Goal: Transaction & Acquisition: Purchase product/service

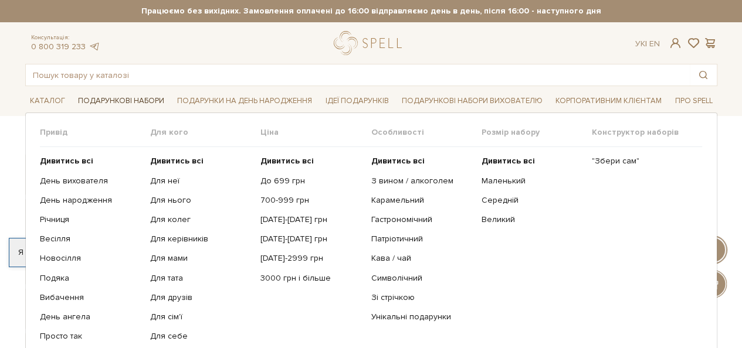
click at [102, 99] on link "Подарункові набори" at bounding box center [121, 101] width 96 height 18
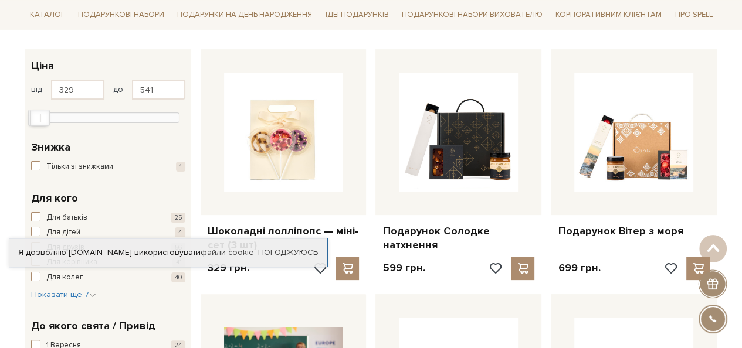
type input "511"
drag, startPoint x: 166, startPoint y: 118, endPoint x: 37, endPoint y: 130, distance: 129.6
click at [37, 130] on div "329 - 511 грн. Ціна від 329 до 511 329 2 тис. 4 тис. 6 тис. 8 тис. Виберіть філ…" at bounding box center [108, 90] width 166 height 82
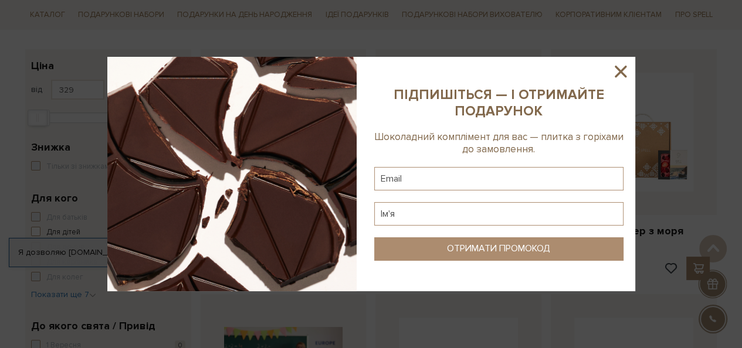
click at [619, 71] on icon at bounding box center [621, 72] width 12 height 12
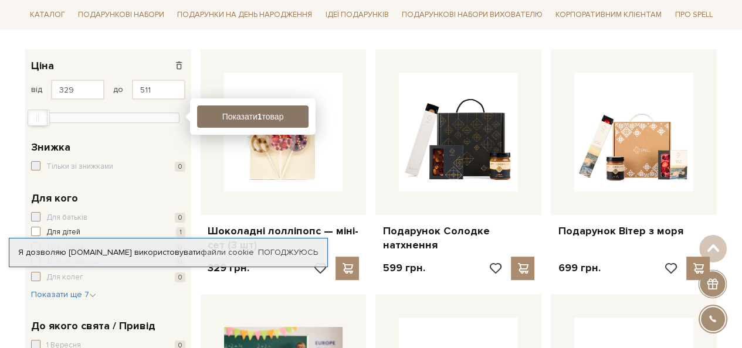
click at [230, 114] on button "Показати 1 товар" at bounding box center [252, 117] width 111 height 22
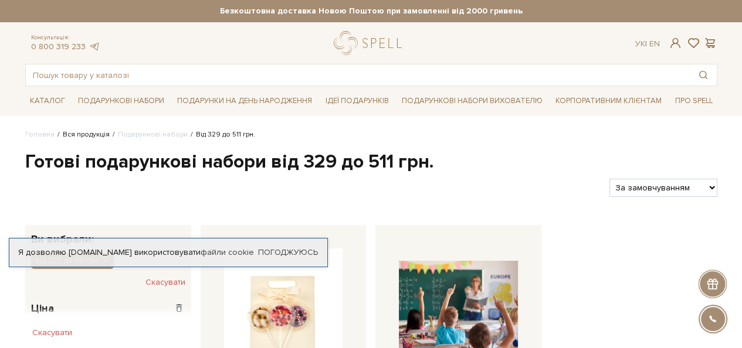
click at [82, 135] on link "Вся продукція" at bounding box center [86, 134] width 47 height 9
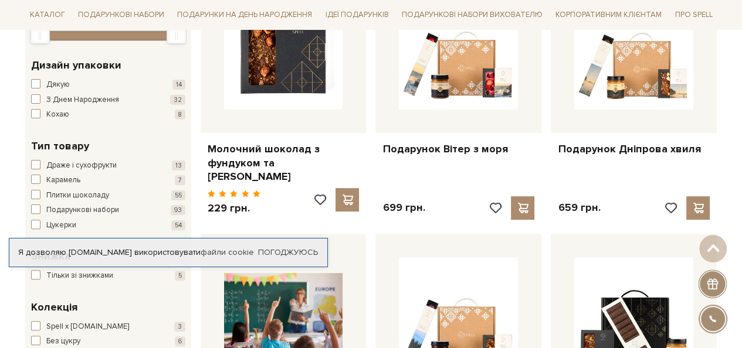
scroll to position [352, 0]
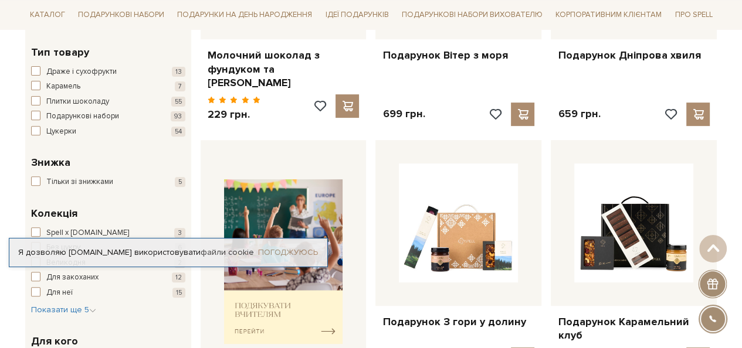
click at [284, 255] on link "Погоджуюсь" at bounding box center [288, 253] width 60 height 11
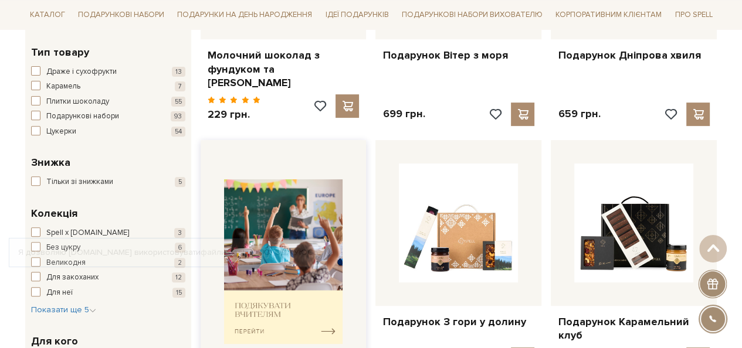
scroll to position [59, 0]
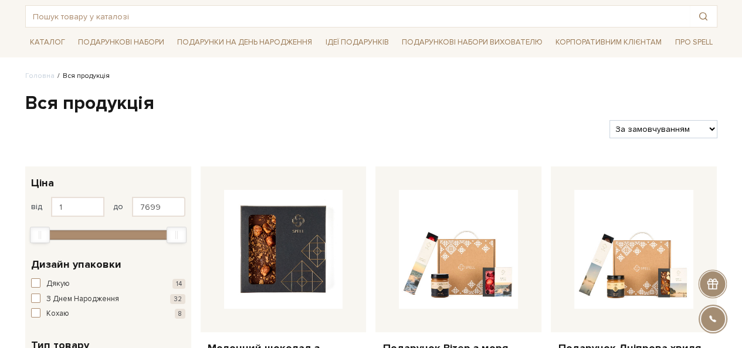
click at [664, 121] on select "За замовчуванням За Ціною (зростання) За Ціною (зменшення) Новинки За популярні…" at bounding box center [662, 129] width 107 height 18
select select "https://spellchocolate.com/our-productions/?sort=p.price&order=ASC"
click at [609, 120] on select "За замовчуванням За Ціною (зростання) За Ціною (зменшення) Новинки За популярні…" at bounding box center [662, 129] width 107 height 18
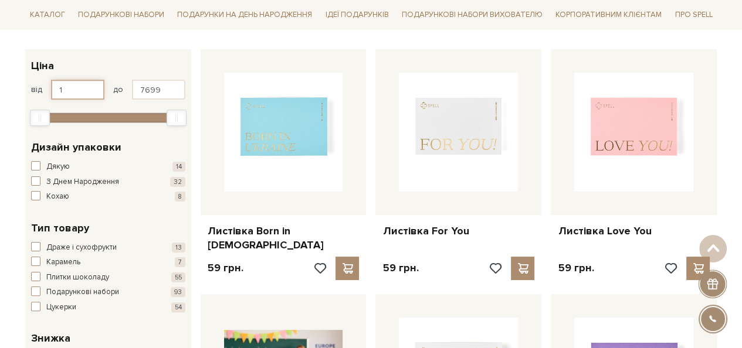
drag, startPoint x: 89, startPoint y: 86, endPoint x: 53, endPoint y: 91, distance: 36.2
click at [53, 91] on input "1" at bounding box center [77, 90] width 53 height 20
type input "300"
click at [145, 97] on input "7699" at bounding box center [158, 90] width 53 height 20
click at [150, 89] on input "7699" at bounding box center [158, 90] width 53 height 20
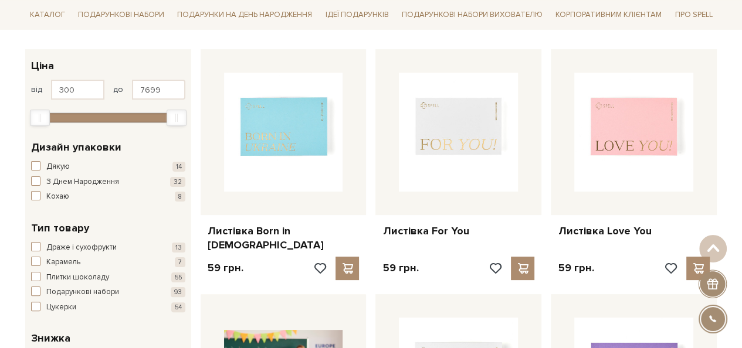
click at [150, 89] on input "7699" at bounding box center [158, 90] width 53 height 20
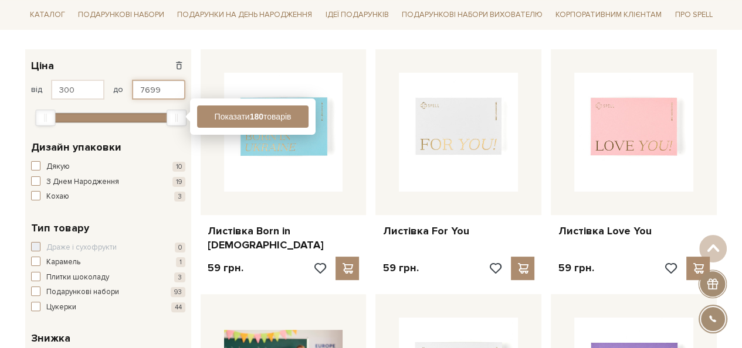
click at [160, 83] on input "7699" at bounding box center [158, 90] width 53 height 20
click at [141, 88] on input "7699" at bounding box center [158, 90] width 53 height 20
type input "450"
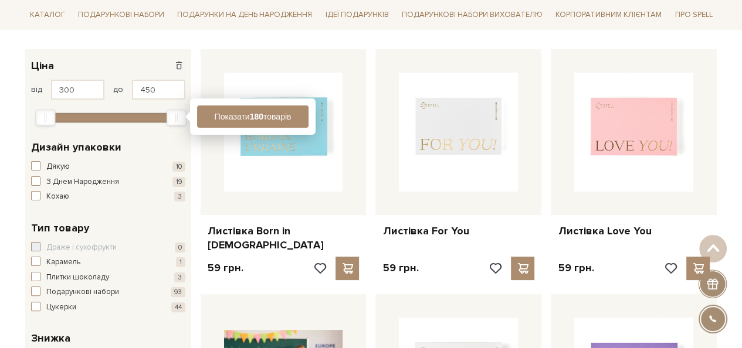
click at [156, 137] on div "Дизайн упаковки Дякую 10 З Днем Народження 19 Кохаю 3" at bounding box center [108, 171] width 166 height 81
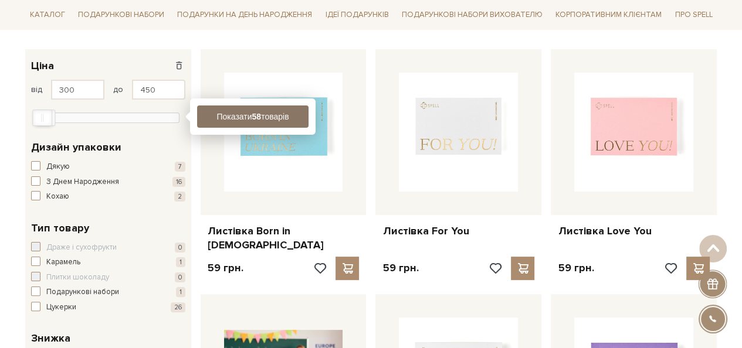
click at [235, 120] on button "Показати 58 товарів" at bounding box center [252, 117] width 111 height 22
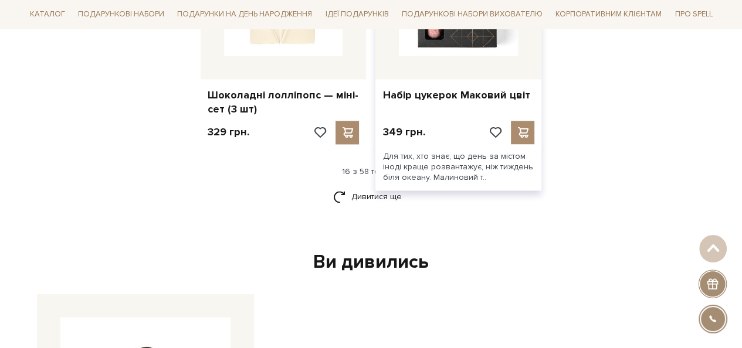
scroll to position [1584, 0]
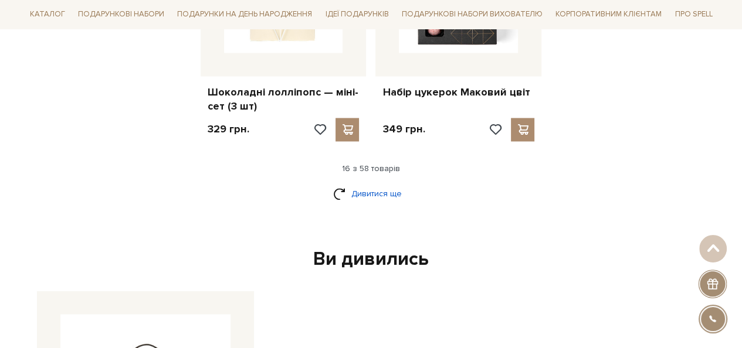
click at [370, 192] on link "Дивитися ще" at bounding box center [371, 194] width 76 height 21
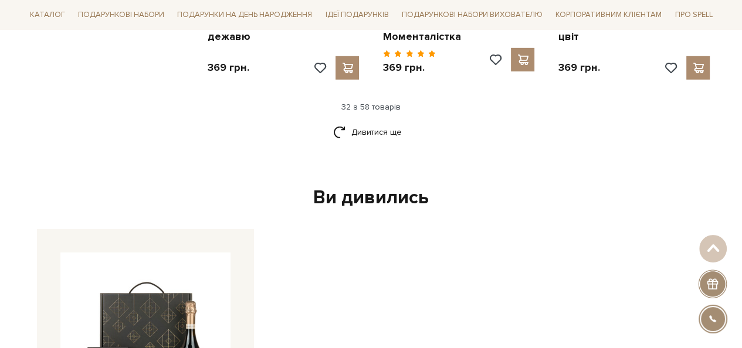
scroll to position [2757, 0]
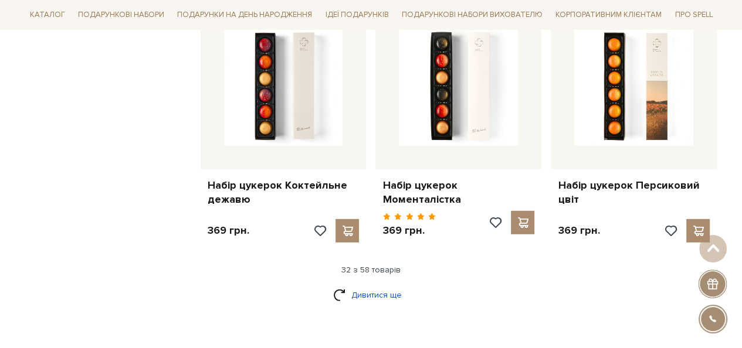
click at [370, 288] on link "Дивитися ще" at bounding box center [371, 295] width 76 height 21
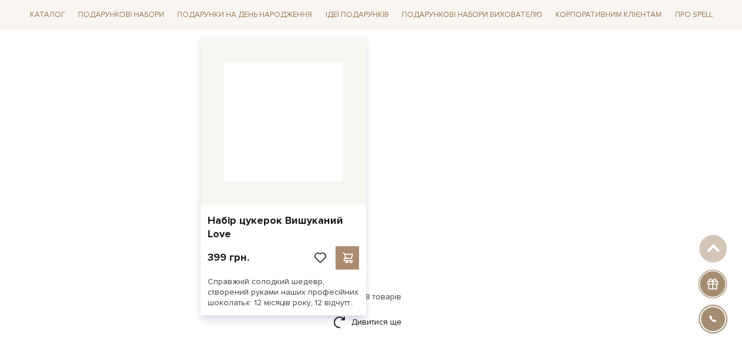
scroll to position [4340, 0]
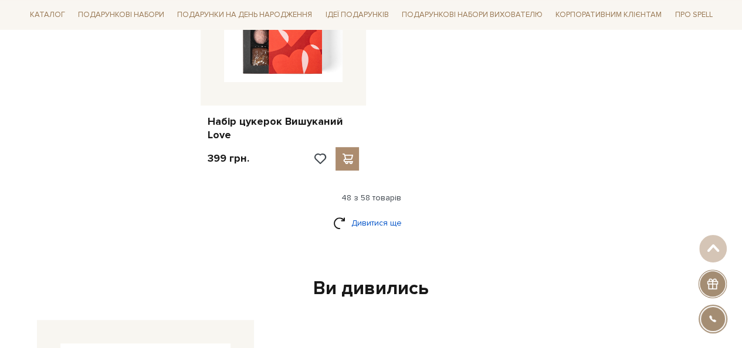
click at [374, 213] on link "Дивитися ще" at bounding box center [371, 223] width 76 height 21
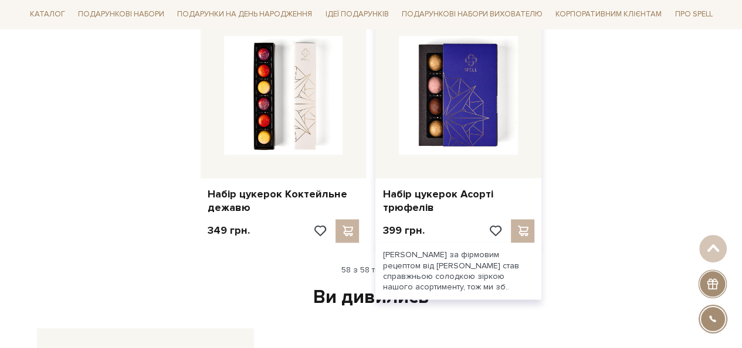
scroll to position [5044, 0]
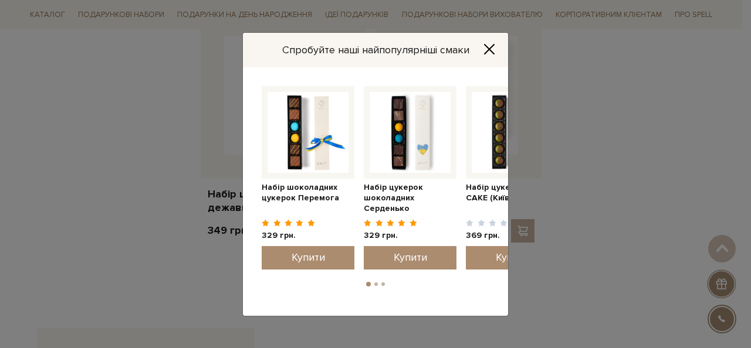
click at [490, 47] on icon "Close" at bounding box center [488, 48] width 9 height 9
